Goal: Transaction & Acquisition: Purchase product/service

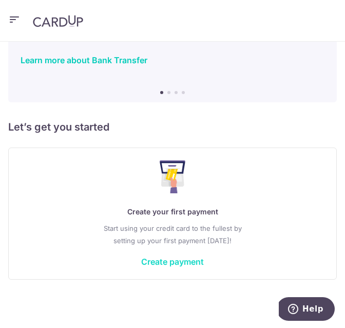
scroll to position [65, 0]
click at [164, 262] on link "Create payment" at bounding box center [172, 261] width 63 height 10
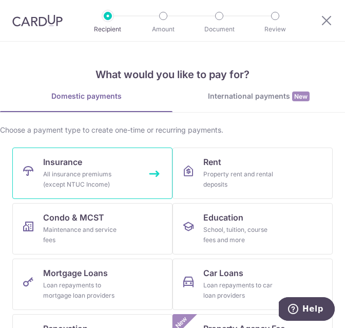
click at [109, 182] on div "All insurance premiums (except NTUC Income)" at bounding box center [80, 179] width 74 height 21
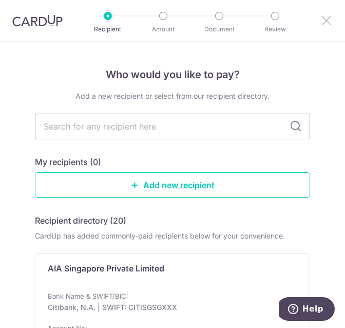
click at [331, 20] on icon at bounding box center [327, 20] width 12 height 13
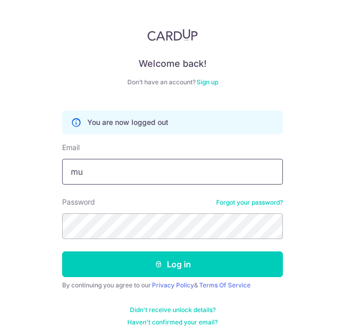
type input "musiczal01@gmail.com"
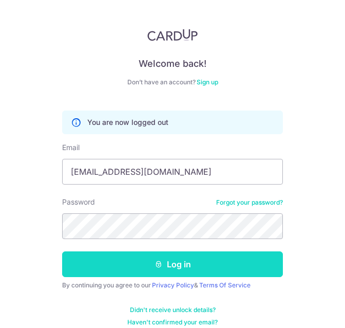
click at [120, 262] on button "Log in" at bounding box center [172, 264] width 221 height 26
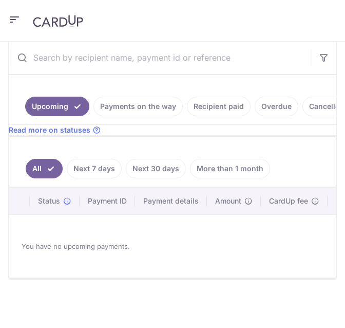
scroll to position [255, 0]
